Goal: Information Seeking & Learning: Learn about a topic

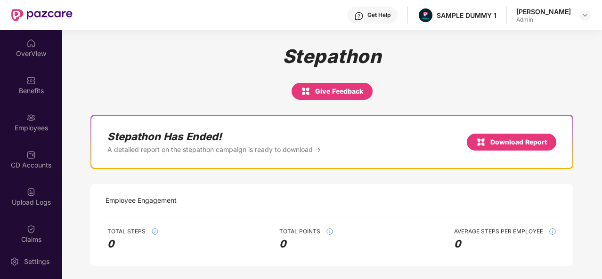
scroll to position [264, 0]
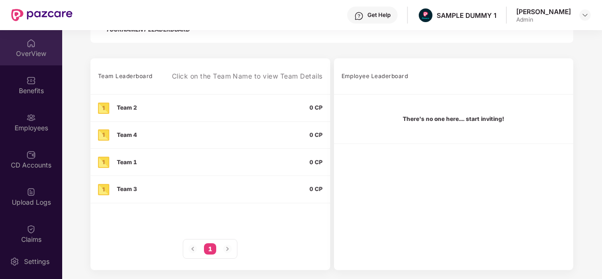
click at [29, 61] on div "OverView" at bounding box center [31, 47] width 62 height 35
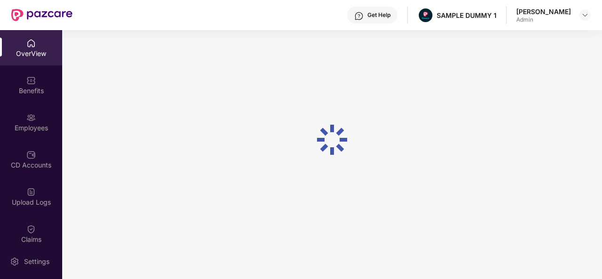
scroll to position [30, 0]
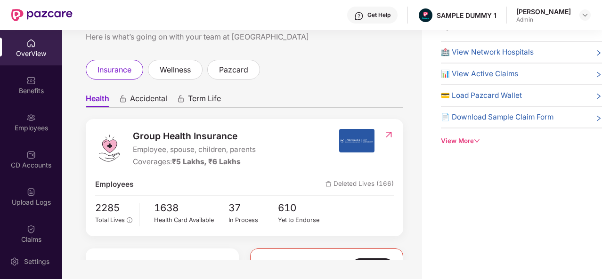
click at [470, 139] on div "View More" at bounding box center [521, 141] width 161 height 10
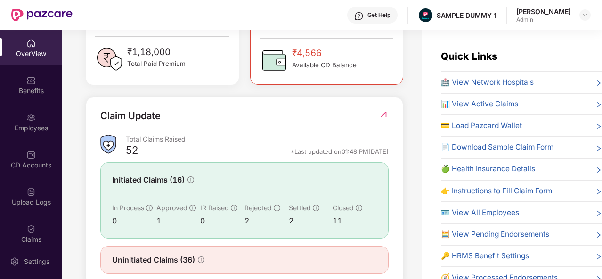
scroll to position [305, 0]
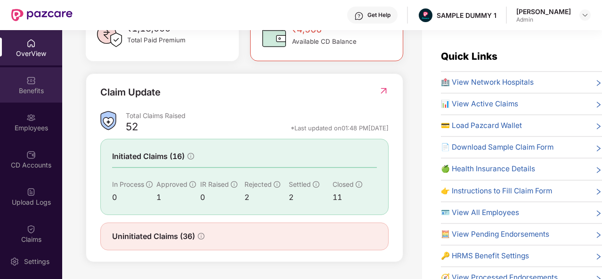
click at [49, 99] on div "Benefits" at bounding box center [31, 84] width 62 height 35
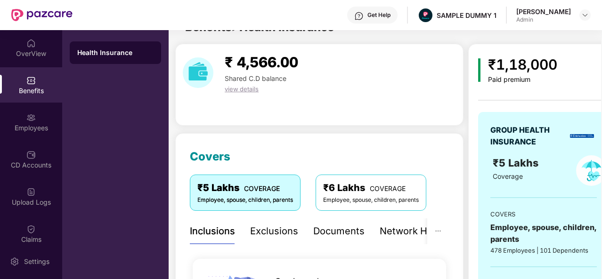
scroll to position [16, 0]
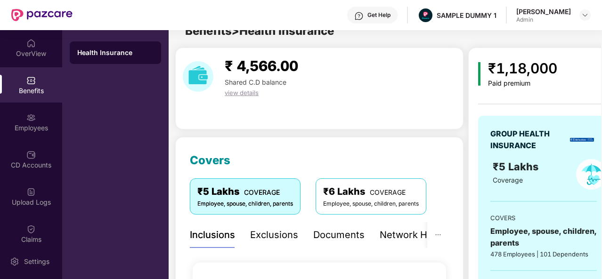
click at [268, 236] on div "Exclusions" at bounding box center [274, 235] width 48 height 15
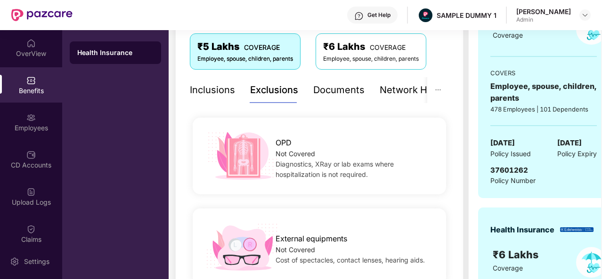
scroll to position [0, 3]
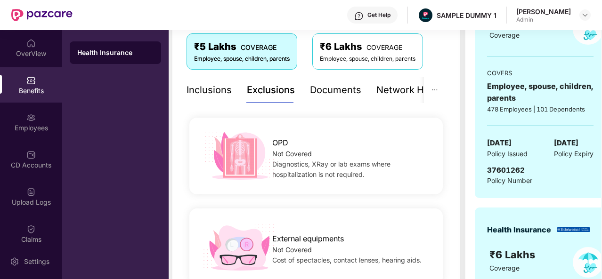
click at [335, 89] on div "Documents" at bounding box center [335, 90] width 51 height 15
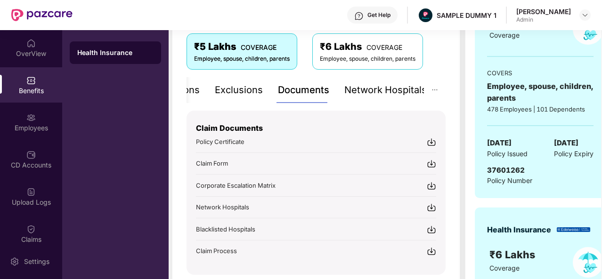
click at [388, 93] on div "Network Hospitals" at bounding box center [385, 90] width 82 height 15
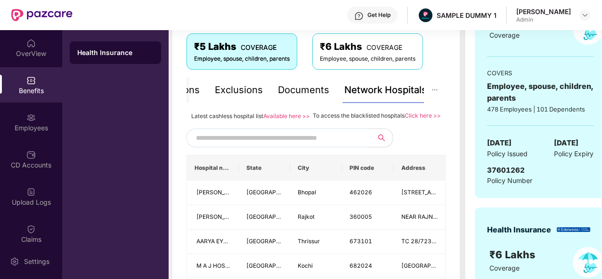
click at [236, 145] on input "text" at bounding box center [276, 138] width 161 height 14
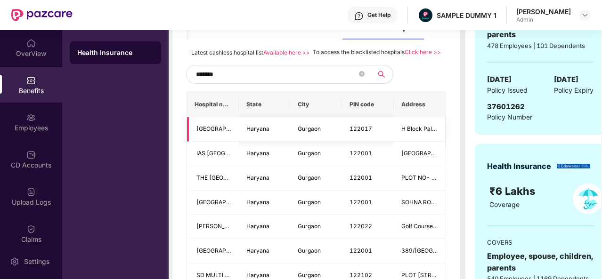
scroll to position [245, 0]
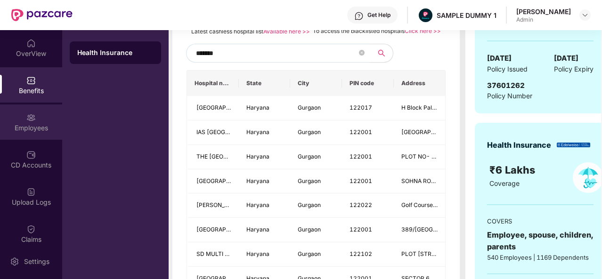
type input "*******"
click at [37, 125] on div "Employees" at bounding box center [31, 127] width 62 height 9
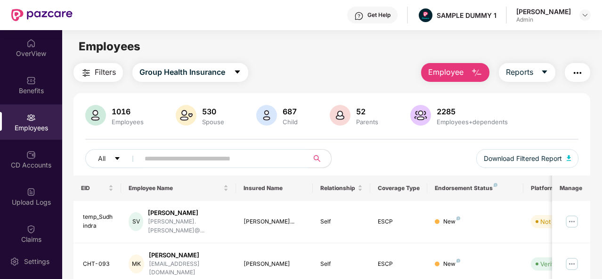
click at [477, 72] on img "button" at bounding box center [476, 72] width 11 height 11
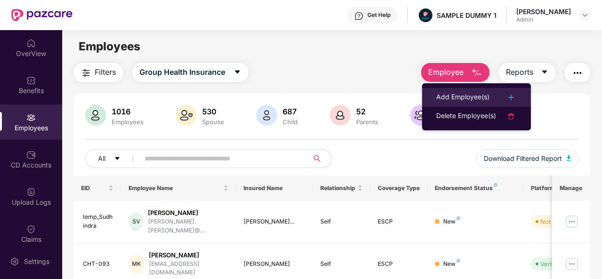
click at [461, 102] on div "Add Employee(s)" at bounding box center [462, 97] width 53 height 11
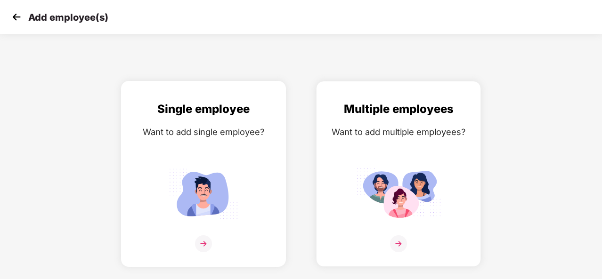
click at [204, 239] on img at bounding box center [203, 244] width 17 height 17
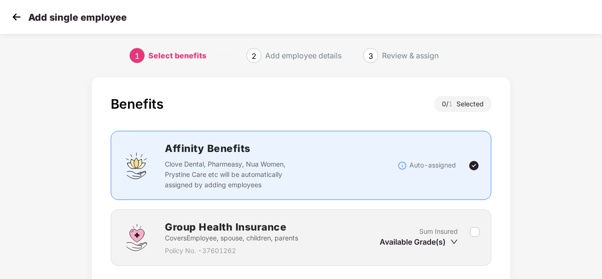
scroll to position [68, 0]
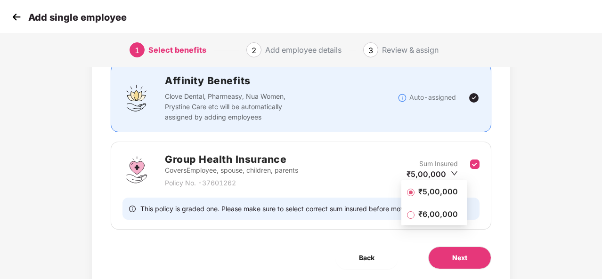
click at [435, 201] on div "₹5,00,000 ₹6,00,000" at bounding box center [434, 202] width 66 height 41
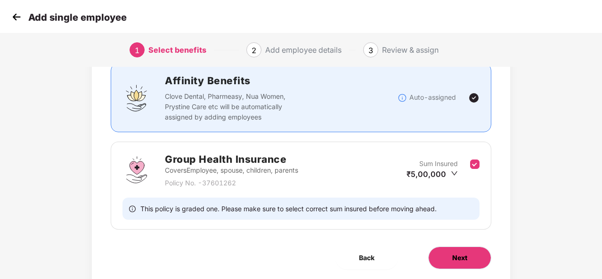
click at [459, 257] on span "Next" at bounding box center [459, 258] width 15 height 10
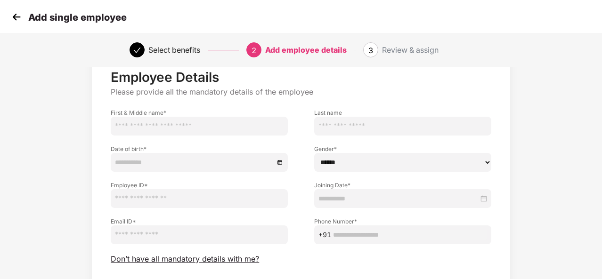
scroll to position [31, 0]
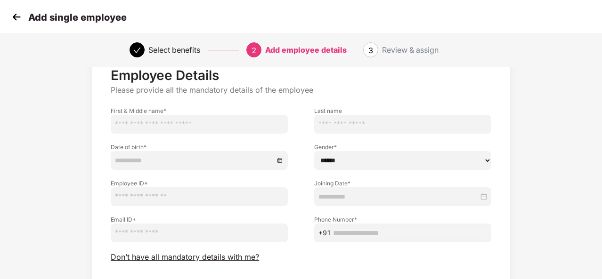
click at [17, 14] on img at bounding box center [16, 17] width 14 height 14
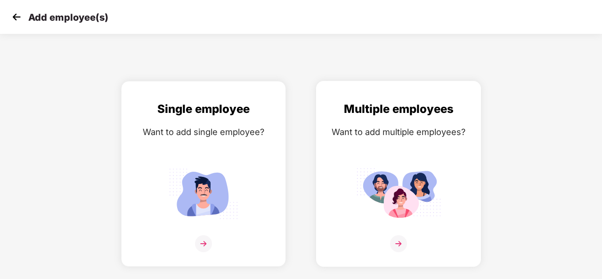
click at [399, 246] on img at bounding box center [398, 244] width 17 height 17
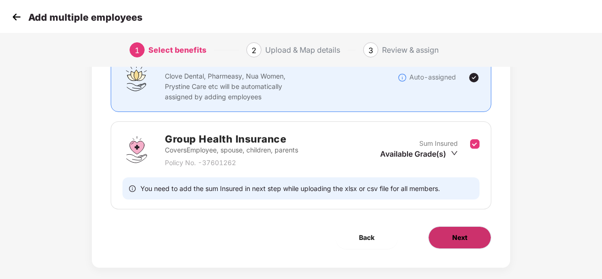
scroll to position [89, 0]
click at [461, 238] on span "Next" at bounding box center [459, 237] width 15 height 10
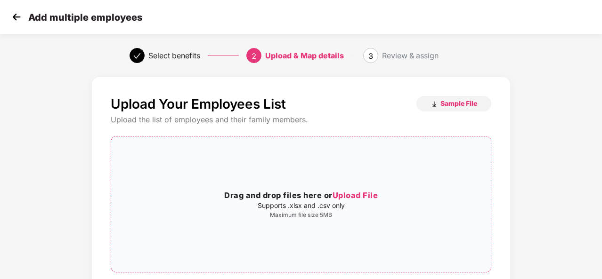
scroll to position [99, 0]
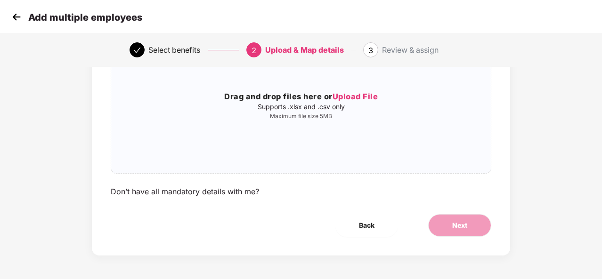
click at [15, 15] on img at bounding box center [16, 17] width 14 height 14
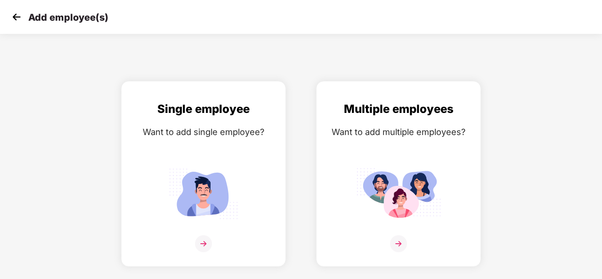
click at [15, 15] on img at bounding box center [16, 17] width 14 height 14
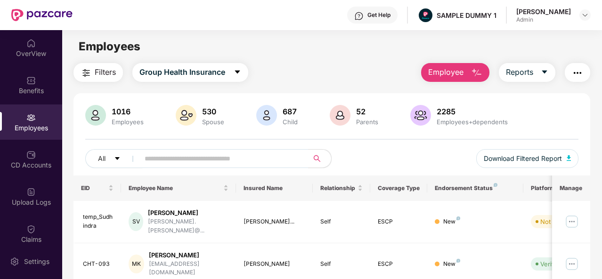
click at [482, 73] on img "button" at bounding box center [476, 72] width 11 height 11
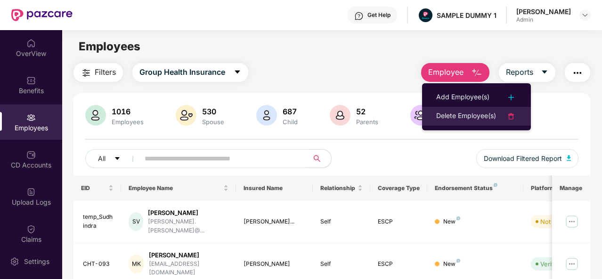
click at [459, 113] on div "Delete Employee(s)" at bounding box center [466, 116] width 60 height 11
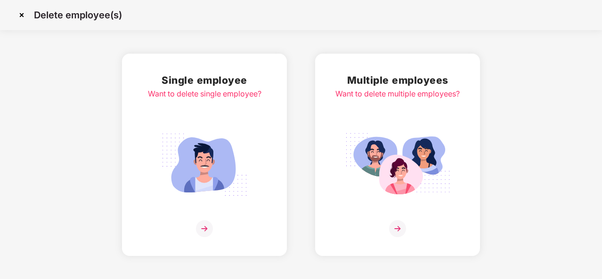
click at [207, 229] on img at bounding box center [204, 228] width 17 height 17
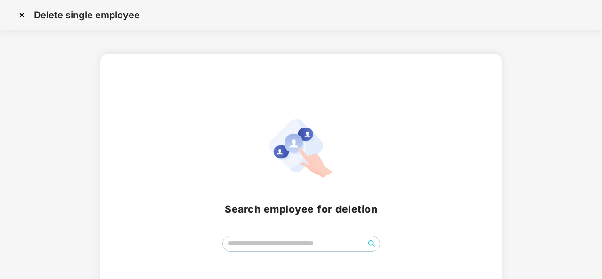
click at [22, 16] on img at bounding box center [21, 15] width 15 height 15
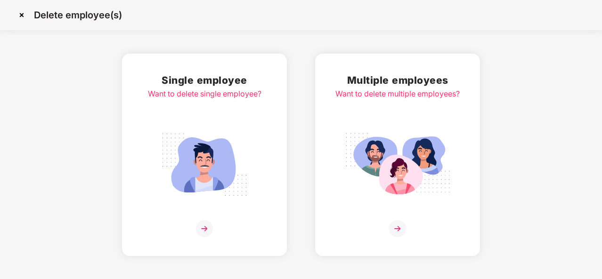
click at [21, 12] on img at bounding box center [21, 15] width 15 height 15
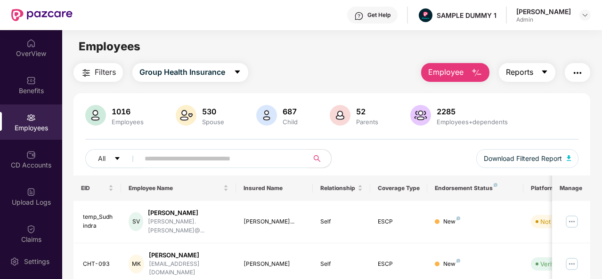
click at [542, 73] on icon "caret-down" at bounding box center [545, 72] width 8 height 8
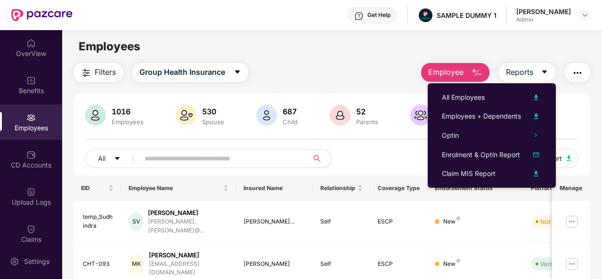
click at [572, 72] on button "button" at bounding box center [577, 72] width 25 height 19
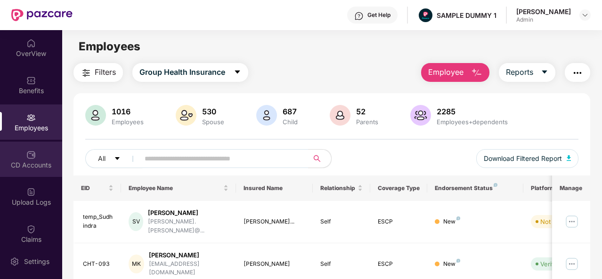
click at [17, 167] on div "CD Accounts" at bounding box center [31, 165] width 62 height 9
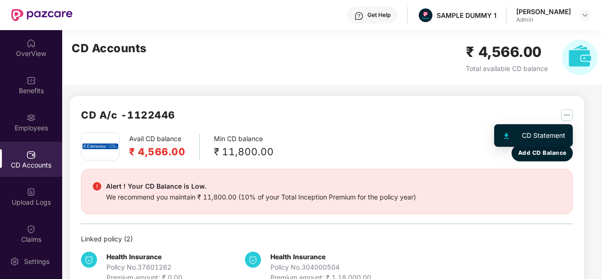
click at [570, 114] on img "button" at bounding box center [567, 115] width 12 height 12
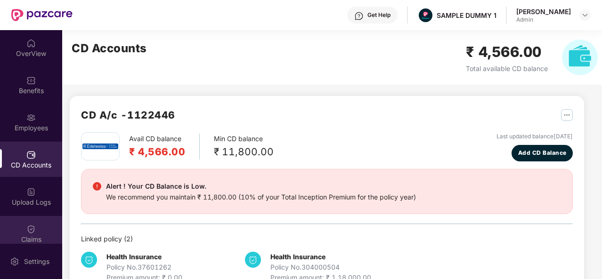
click at [54, 223] on div "Claims" at bounding box center [31, 233] width 62 height 35
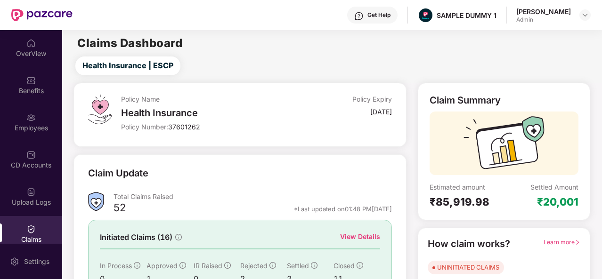
scroll to position [89, 0]
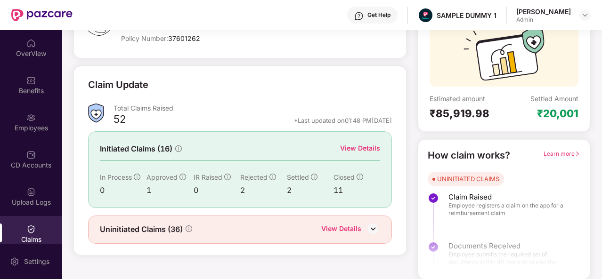
click at [369, 143] on div "View Details" at bounding box center [360, 148] width 40 height 10
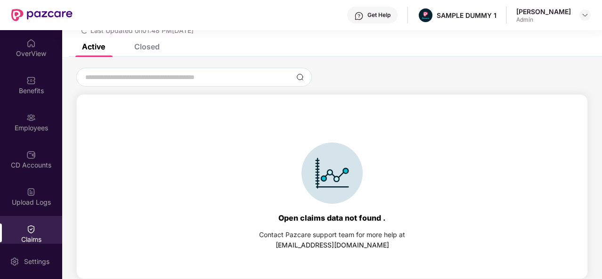
click at [141, 48] on div "Closed" at bounding box center [146, 46] width 25 height 9
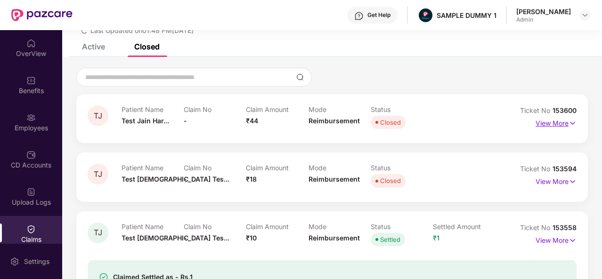
click at [555, 125] on p "View More" at bounding box center [556, 122] width 41 height 13
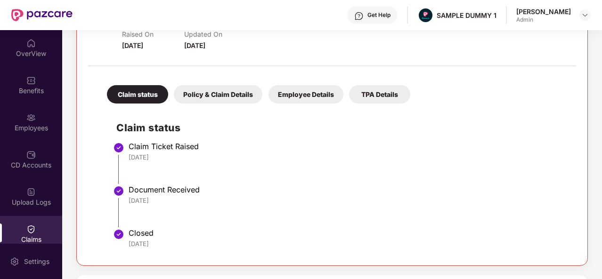
scroll to position [155, 0]
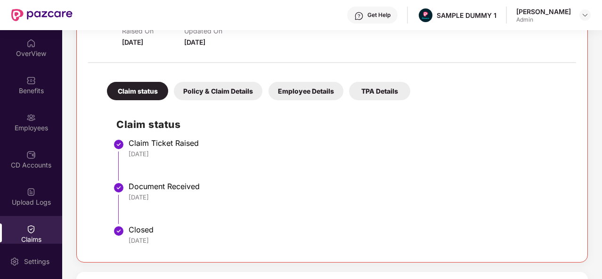
click at [236, 92] on div "Policy & Claim Details" at bounding box center [218, 91] width 89 height 18
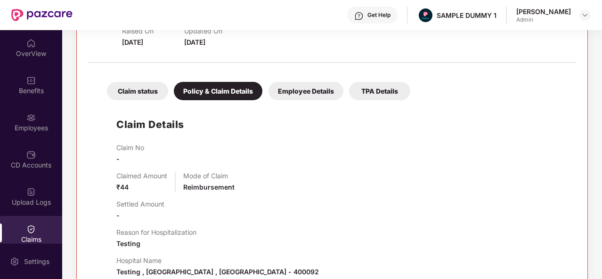
click at [301, 92] on div "Employee Details" at bounding box center [306, 91] width 75 height 18
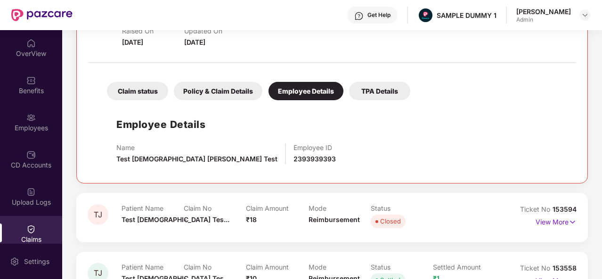
click at [377, 87] on div "TPA Details" at bounding box center [379, 91] width 61 height 18
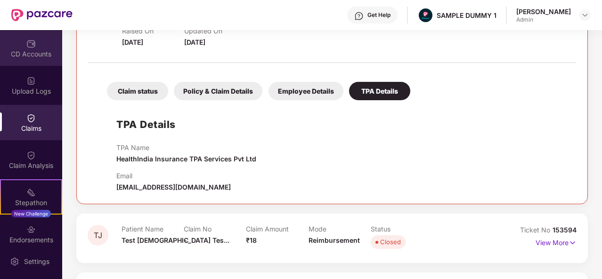
scroll to position [120, 0]
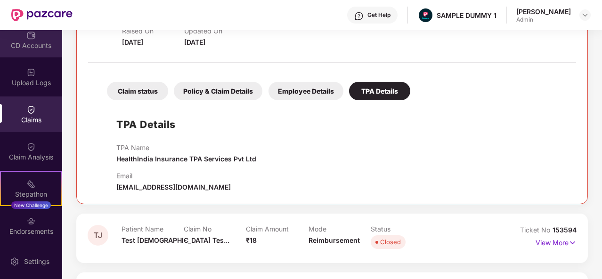
click at [30, 160] on div "Claim Analysis" at bounding box center [31, 157] width 62 height 9
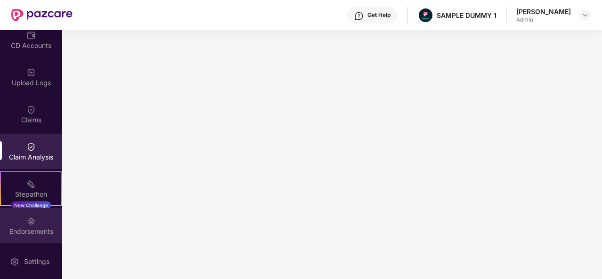
click at [35, 228] on div "Endorsements" at bounding box center [31, 231] width 62 height 9
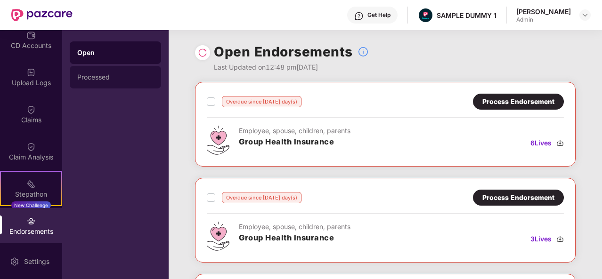
click at [119, 78] on div "Processed" at bounding box center [115, 77] width 76 height 8
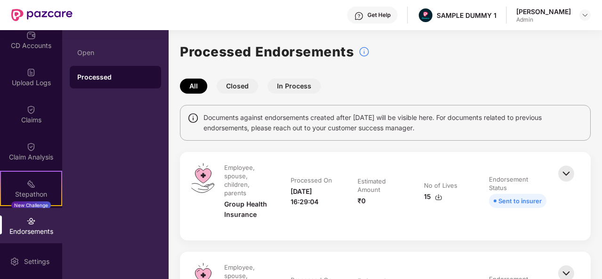
click at [240, 86] on button "Closed" at bounding box center [237, 86] width 41 height 15
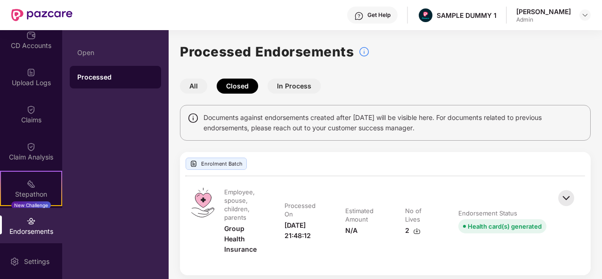
click at [291, 86] on button "In Process" at bounding box center [294, 86] width 53 height 15
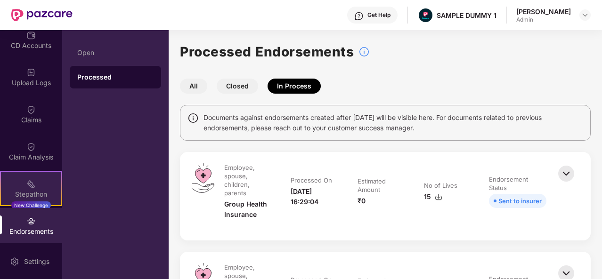
click at [34, 186] on div "Stepathon New Challenge" at bounding box center [31, 188] width 62 height 35
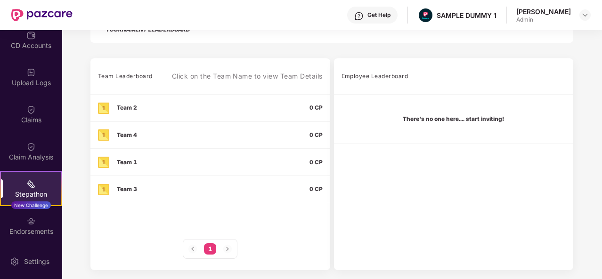
scroll to position [195, 0]
